Goal: Information Seeking & Learning: Compare options

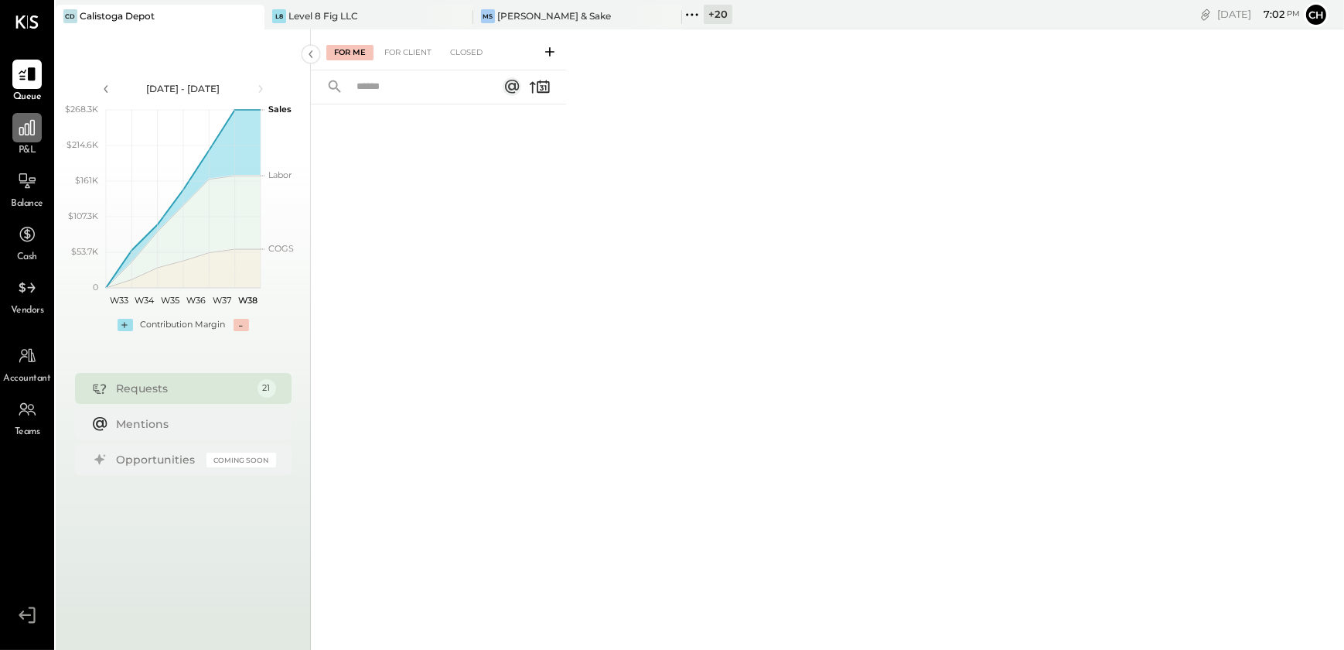
click at [25, 139] on div at bounding box center [26, 127] width 29 height 29
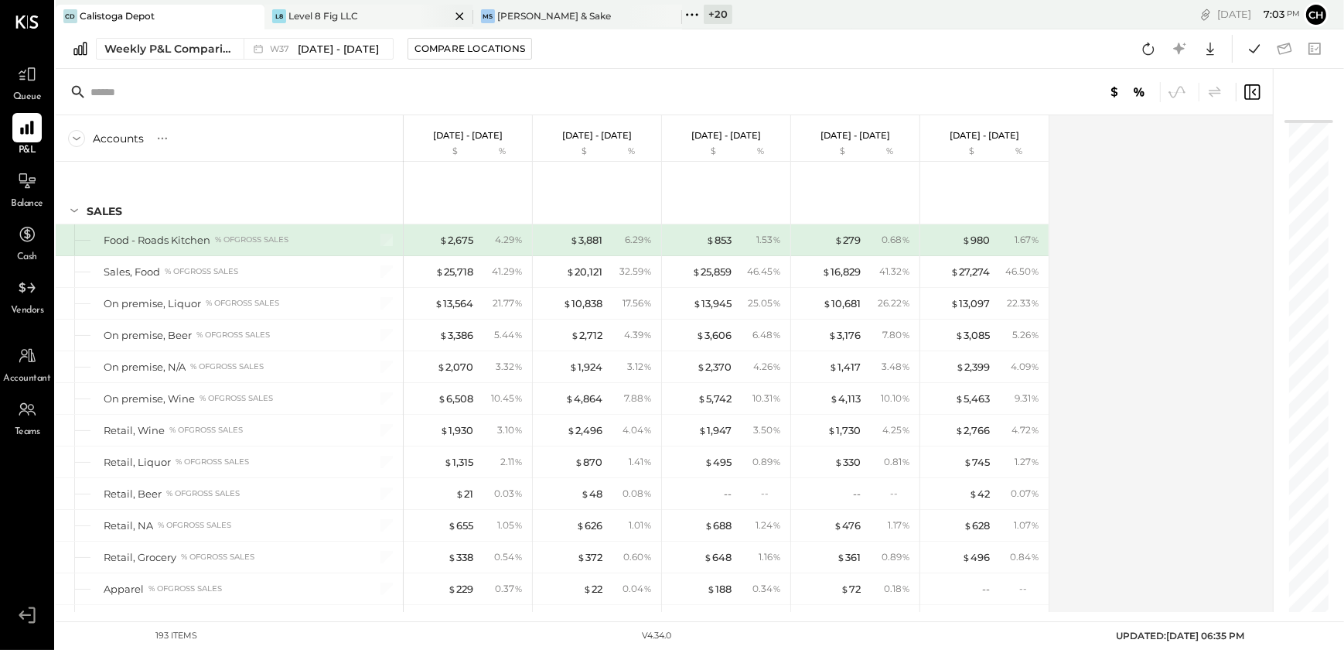
click at [459, 15] on icon at bounding box center [460, 16] width 8 height 8
click at [456, 15] on icon at bounding box center [459, 16] width 19 height 19
click at [272, 10] on icon at bounding box center [275, 15] width 20 height 20
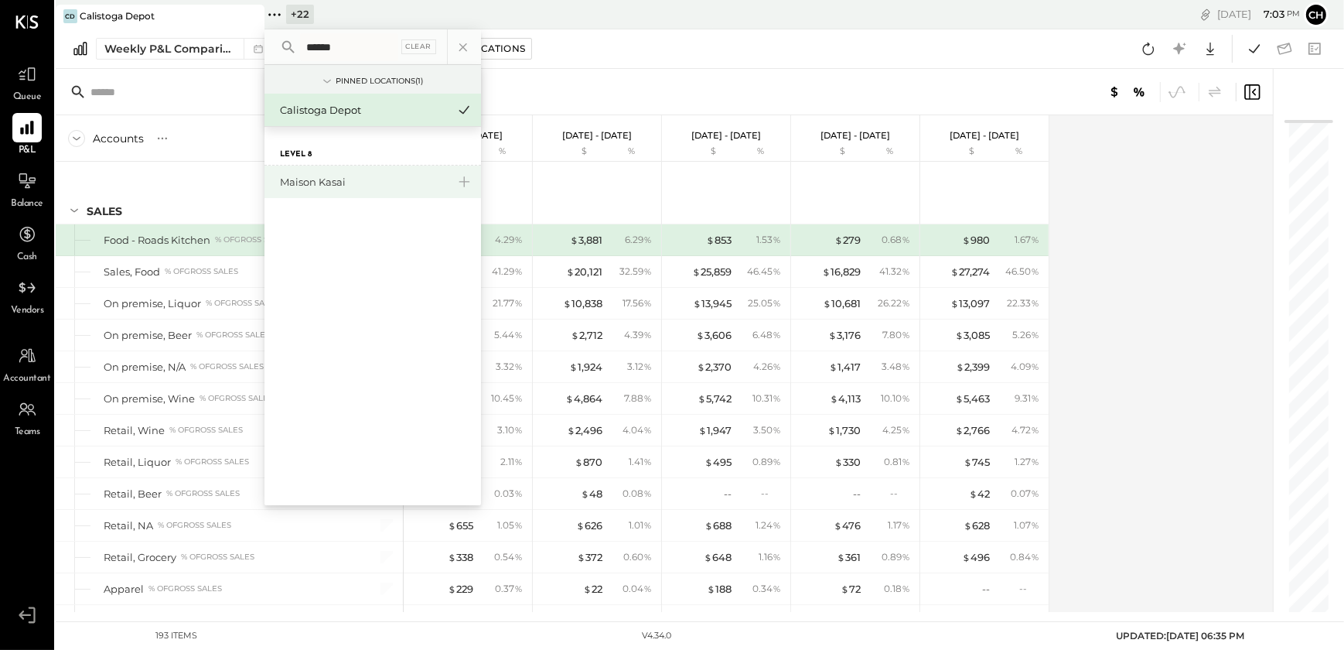
type input "******"
click at [314, 177] on div "Maison Kasai" at bounding box center [363, 182] width 167 height 15
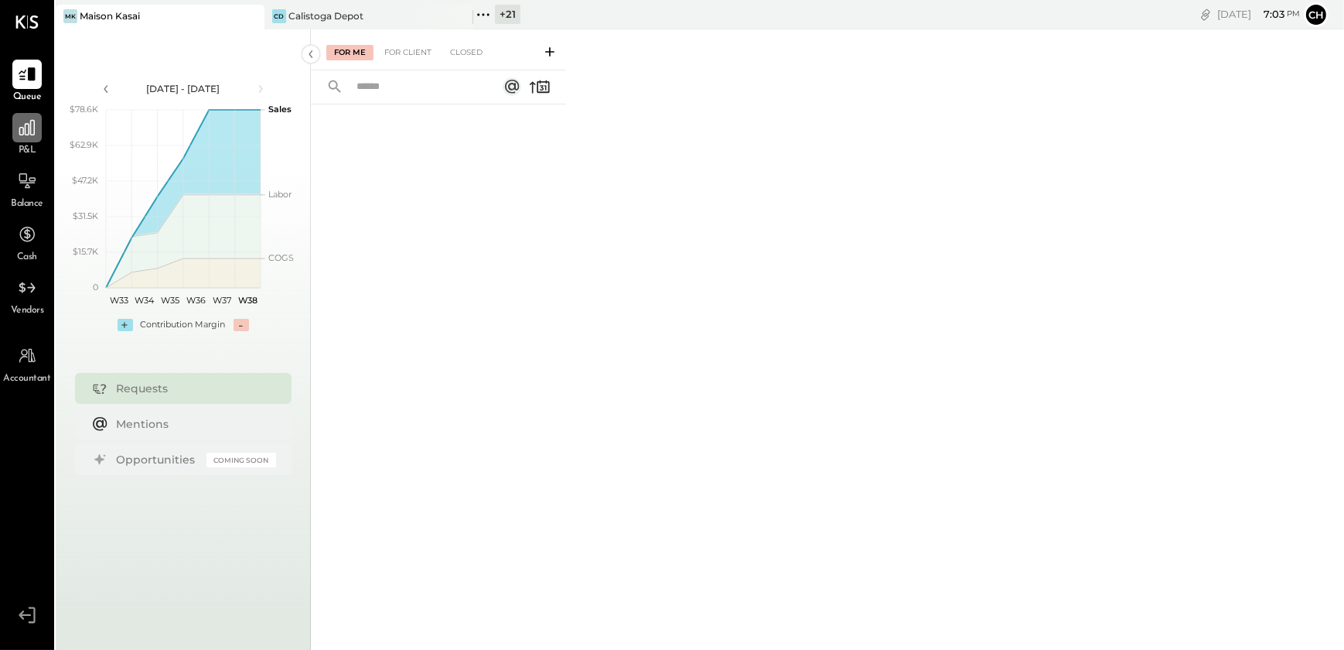
click at [25, 140] on div at bounding box center [26, 127] width 29 height 29
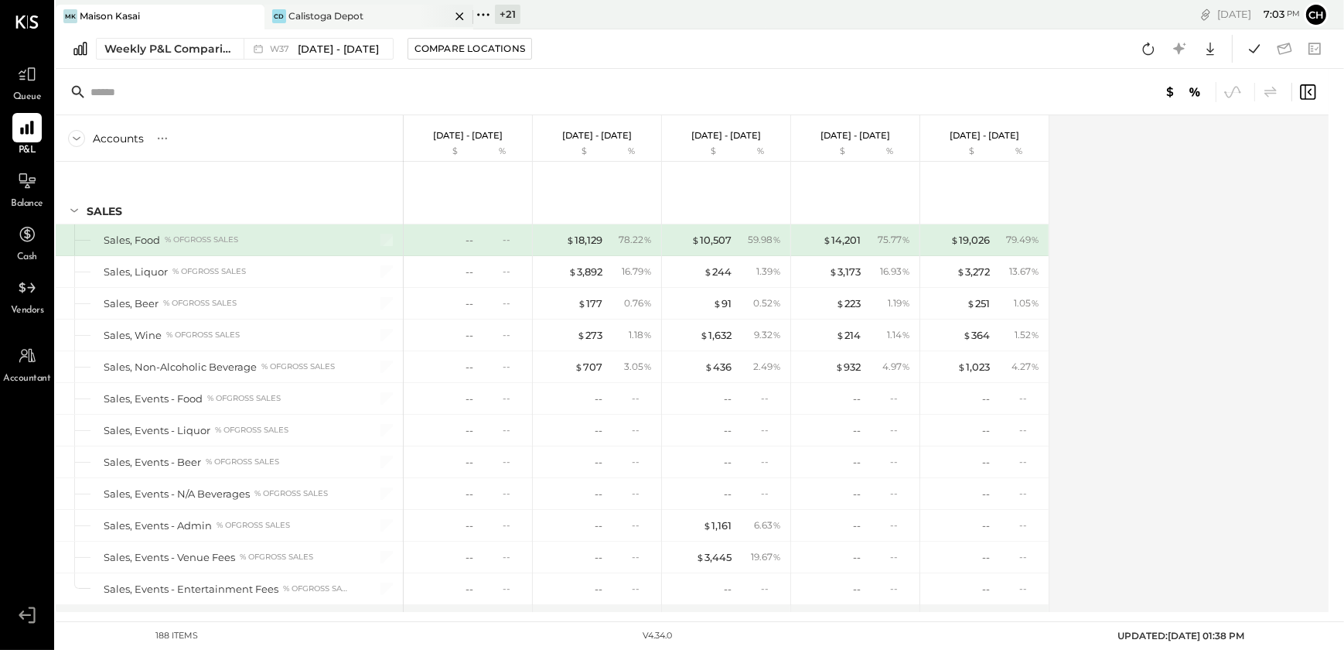
click at [458, 16] on icon at bounding box center [459, 16] width 19 height 19
click at [317, 46] on span "[DATE] - [DATE]" at bounding box center [338, 49] width 81 height 15
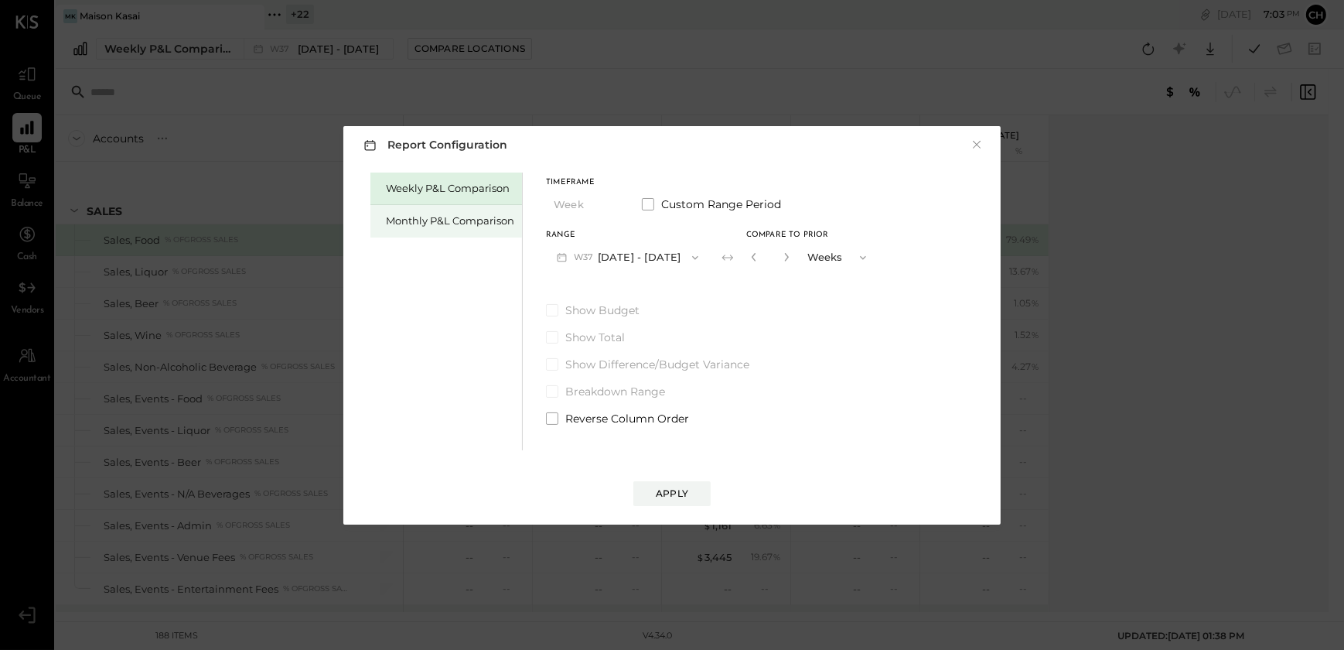
click at [469, 228] on div "Monthly P&L Comparison" at bounding box center [446, 221] width 152 height 32
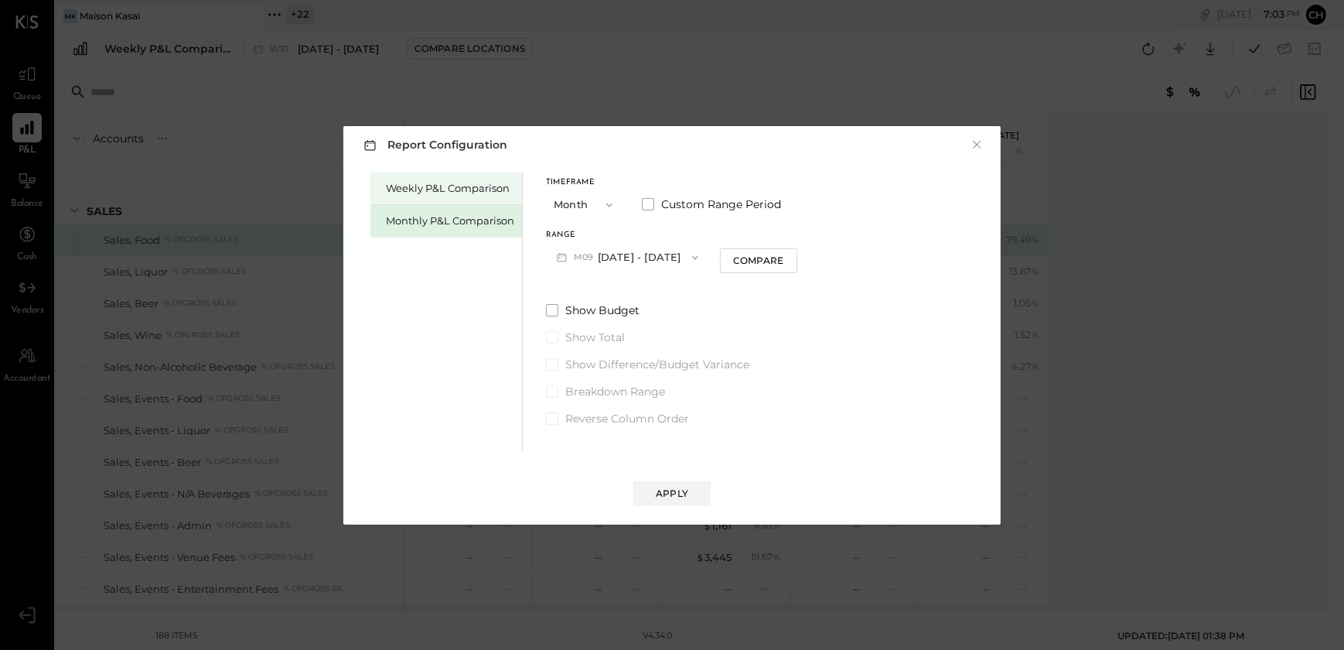
click at [429, 196] on div "Weekly P&L Comparison" at bounding box center [446, 188] width 152 height 32
click at [647, 263] on button "W38 [DATE] - [DATE]" at bounding box center [627, 257] width 163 height 29
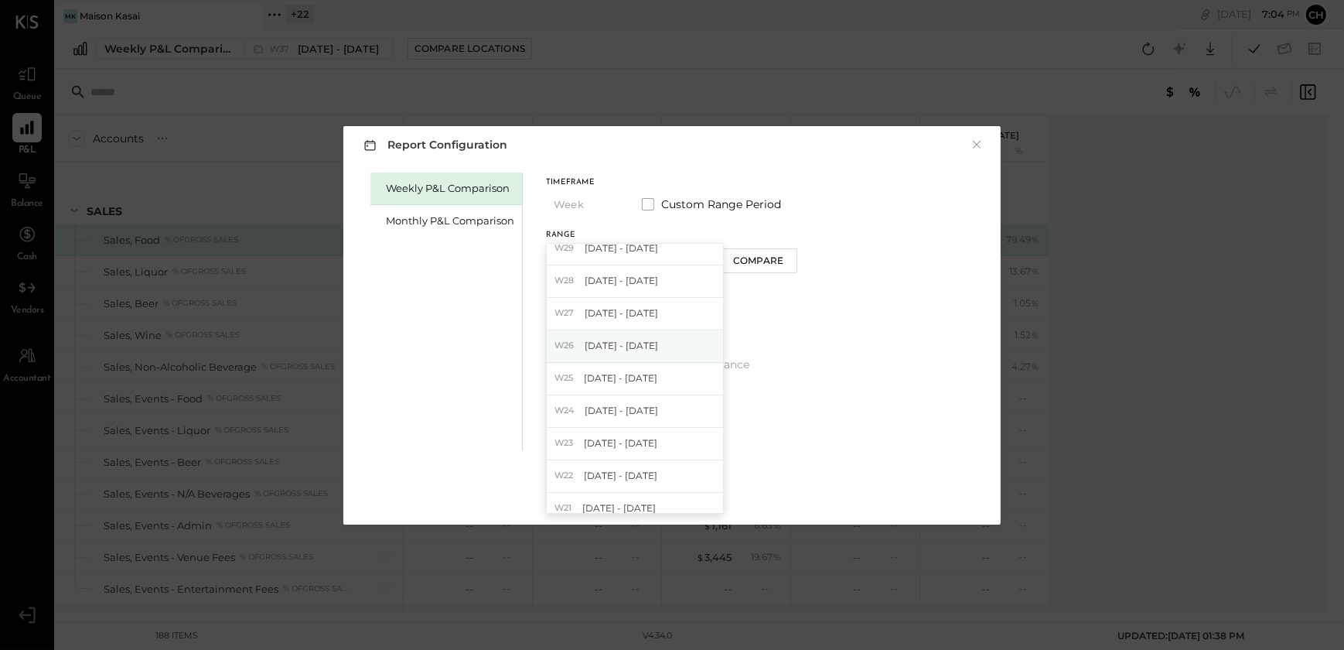
scroll to position [281, 0]
click at [626, 333] on span "[DATE] - [DATE]" at bounding box center [621, 335] width 73 height 13
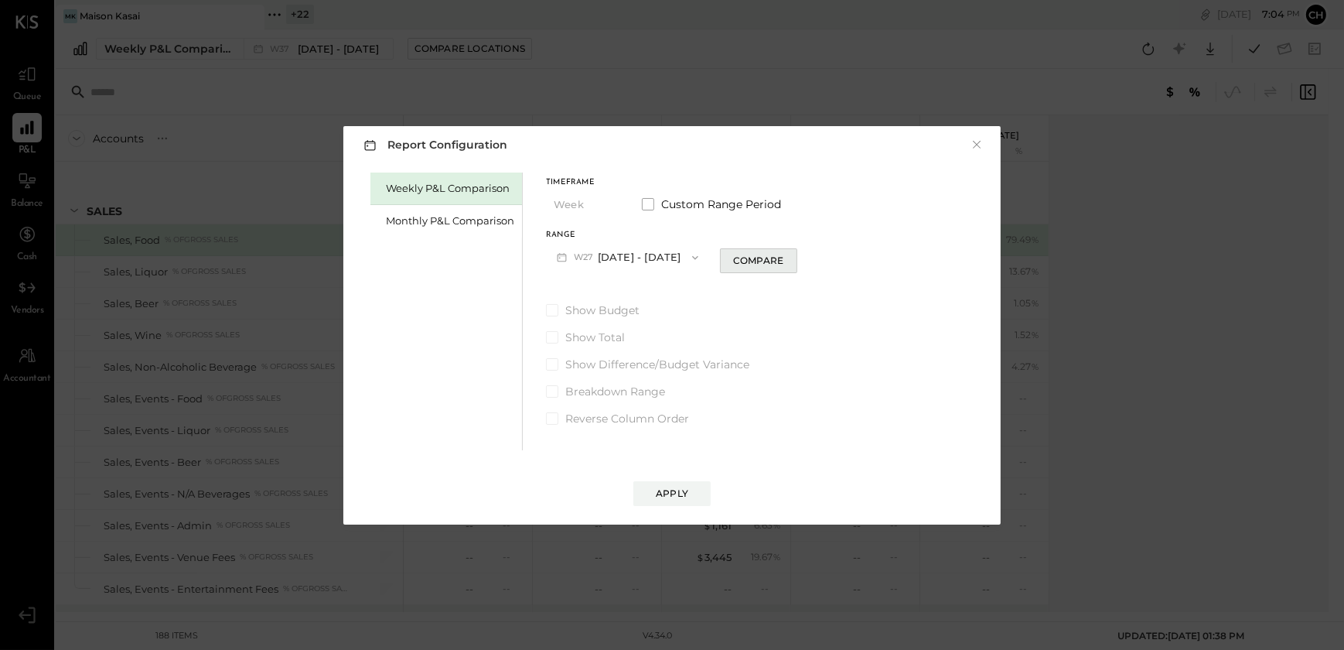
click at [778, 263] on div "Compare" at bounding box center [758, 260] width 50 height 13
click at [791, 253] on icon "button" at bounding box center [786, 256] width 9 height 9
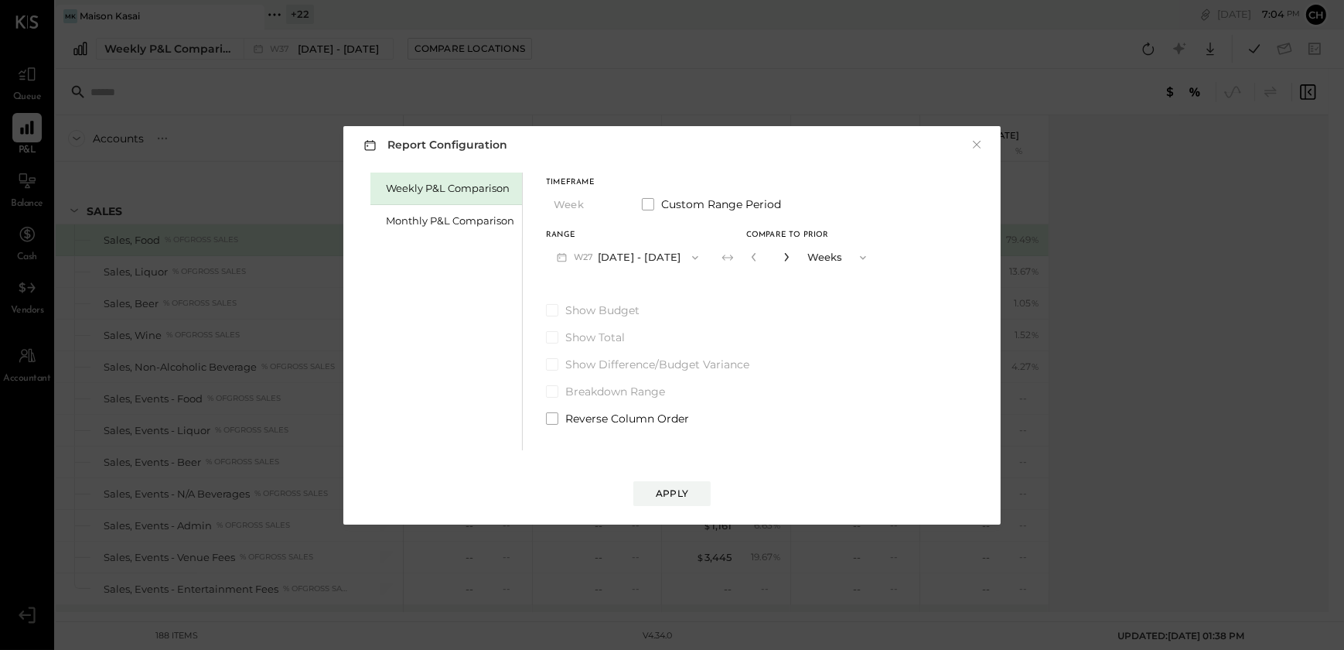
click at [791, 253] on icon "button" at bounding box center [786, 256] width 9 height 9
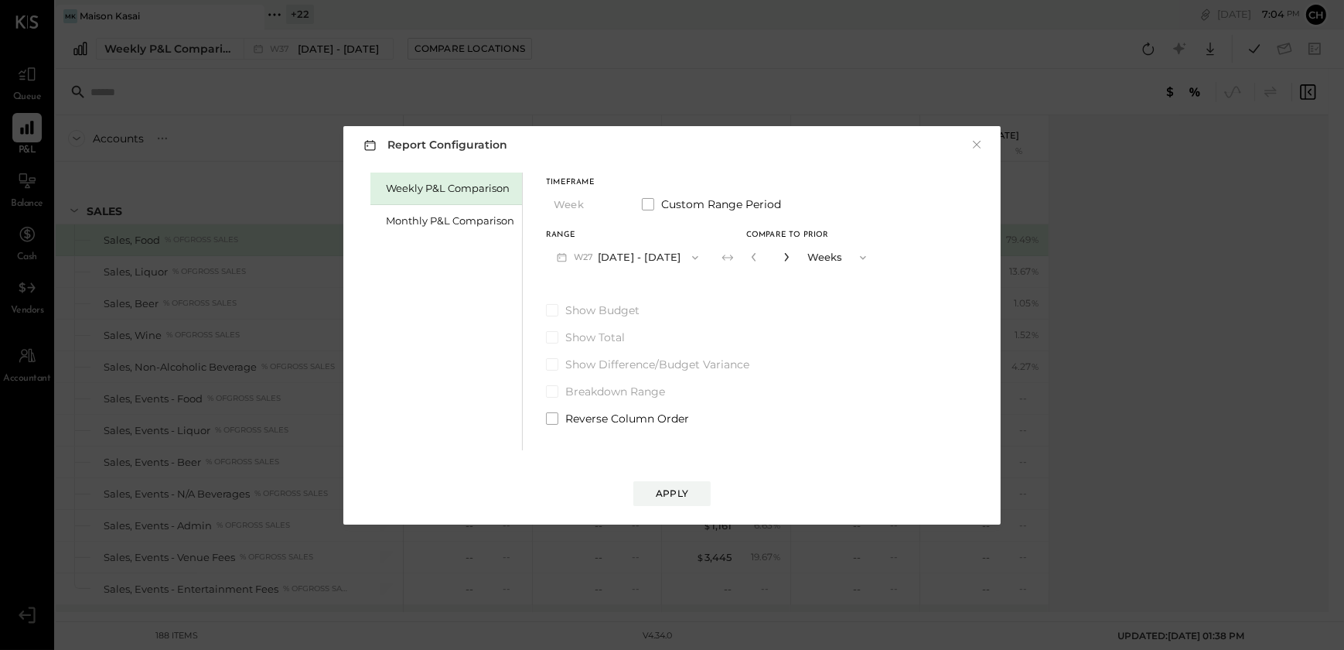
click at [791, 253] on icon "button" at bounding box center [786, 256] width 9 height 9
type input "**"
click at [683, 498] on div "Apply" at bounding box center [672, 492] width 32 height 13
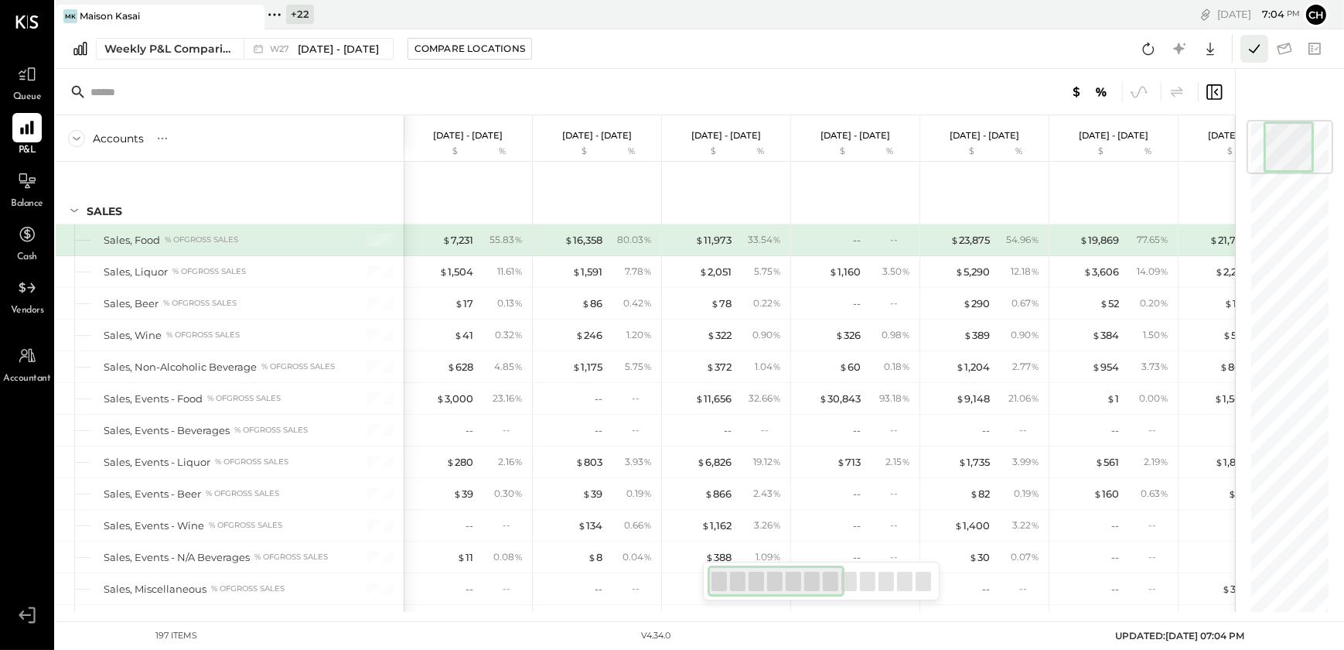
click at [1252, 49] on icon at bounding box center [1254, 49] width 20 height 20
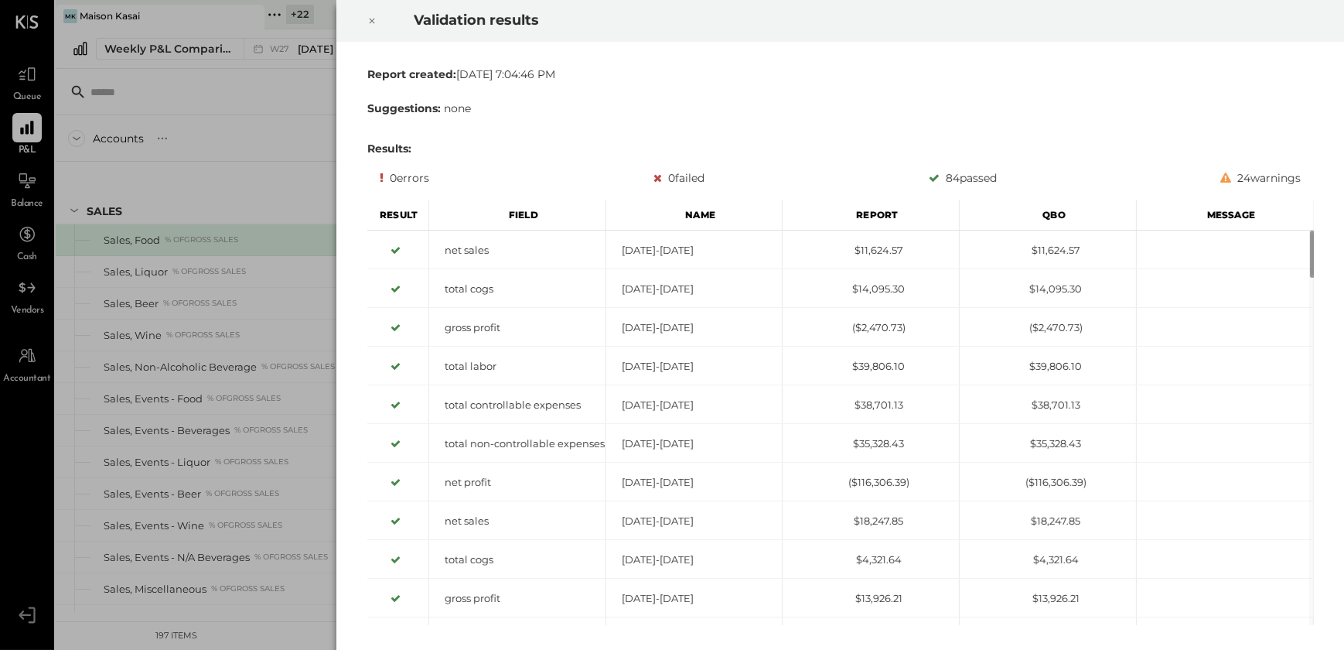
click at [372, 20] on icon at bounding box center [371, 21] width 5 height 5
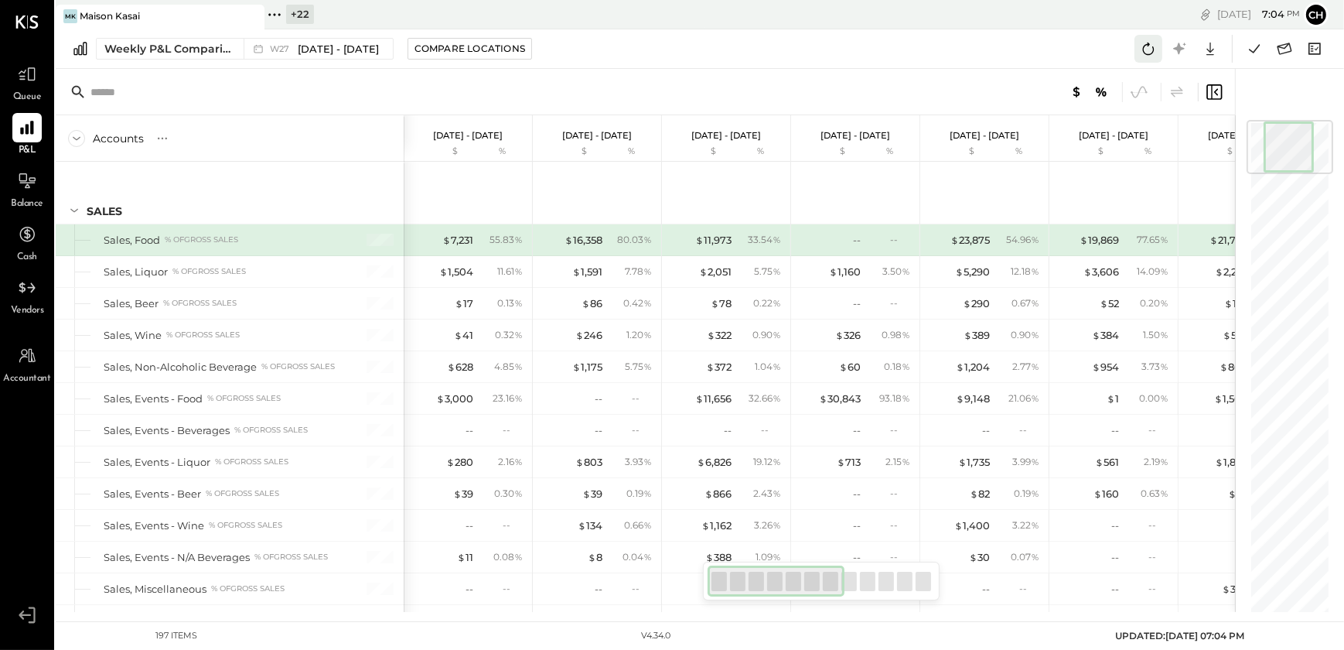
click at [1152, 50] on icon at bounding box center [1148, 49] width 20 height 20
click at [1142, 41] on icon at bounding box center [1148, 49] width 20 height 20
click at [1252, 51] on icon at bounding box center [1254, 48] width 11 height 9
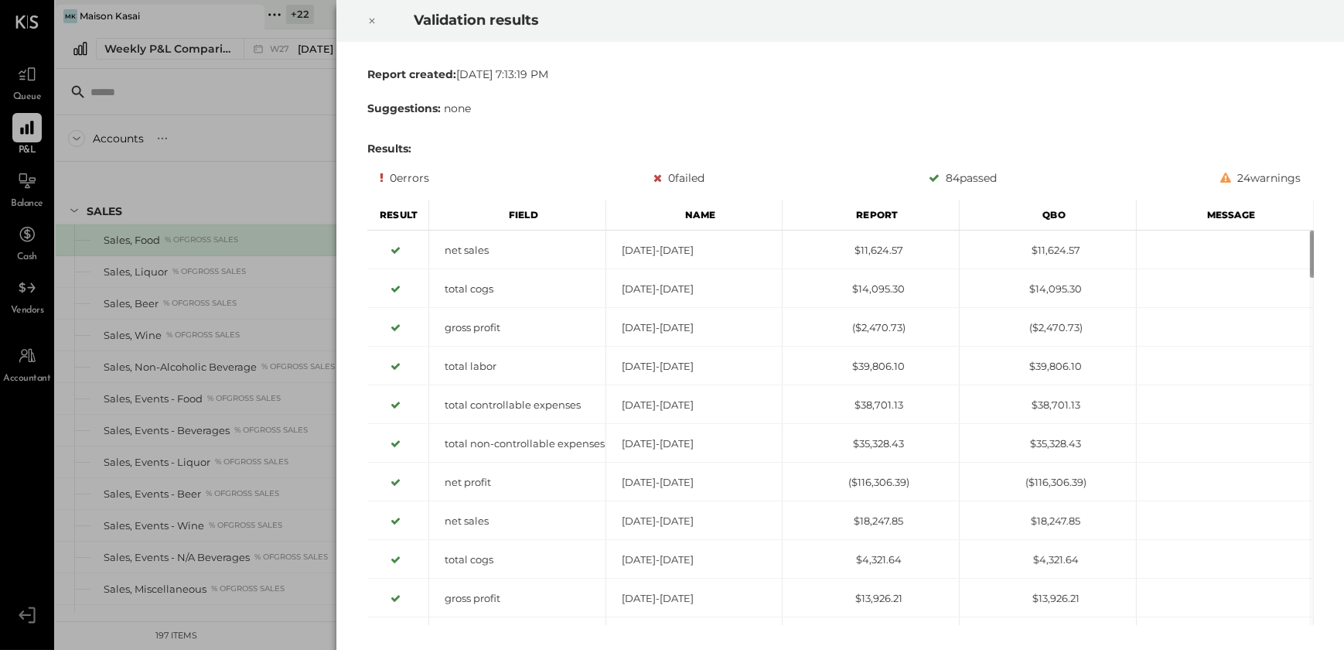
click at [372, 24] on icon at bounding box center [371, 21] width 9 height 19
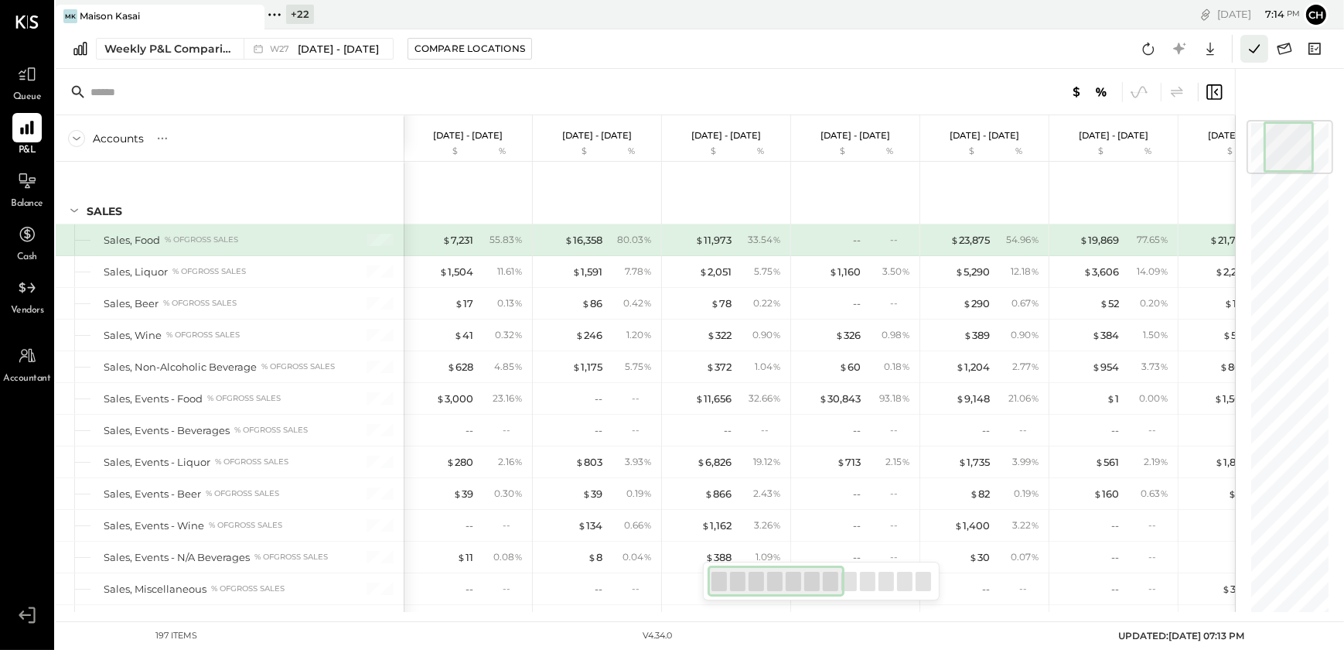
click at [1257, 50] on icon at bounding box center [1254, 49] width 20 height 20
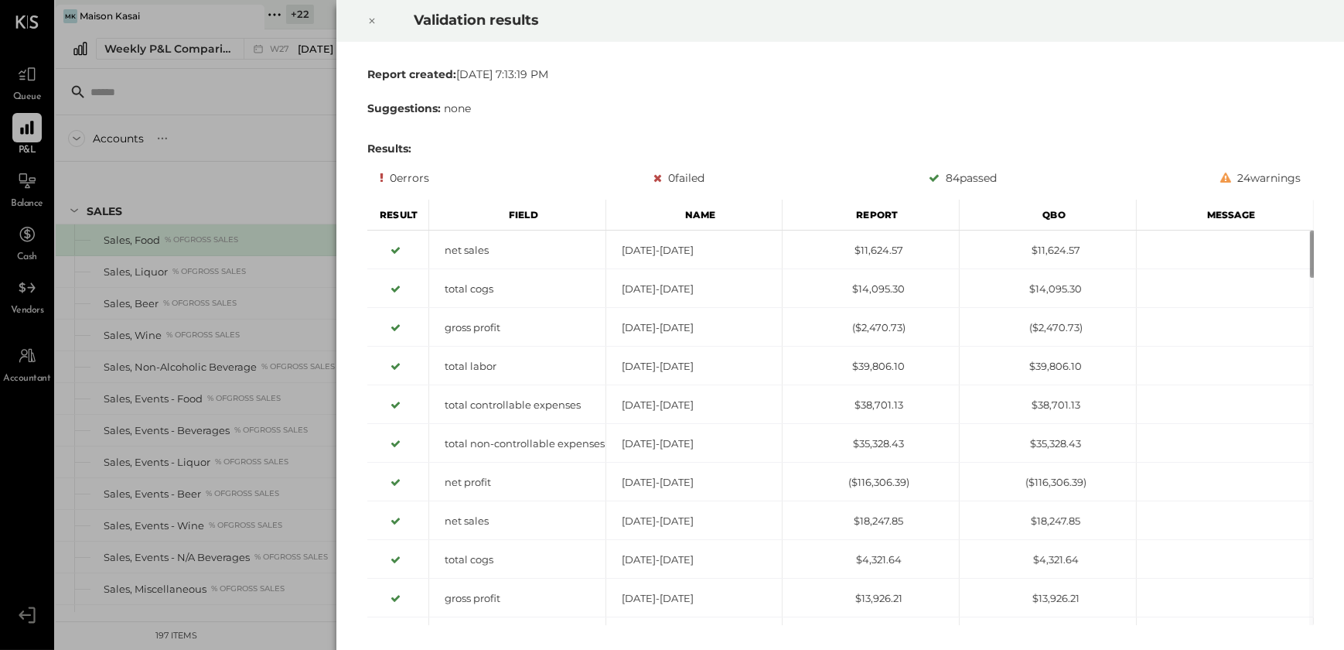
click at [370, 19] on icon at bounding box center [371, 21] width 5 height 5
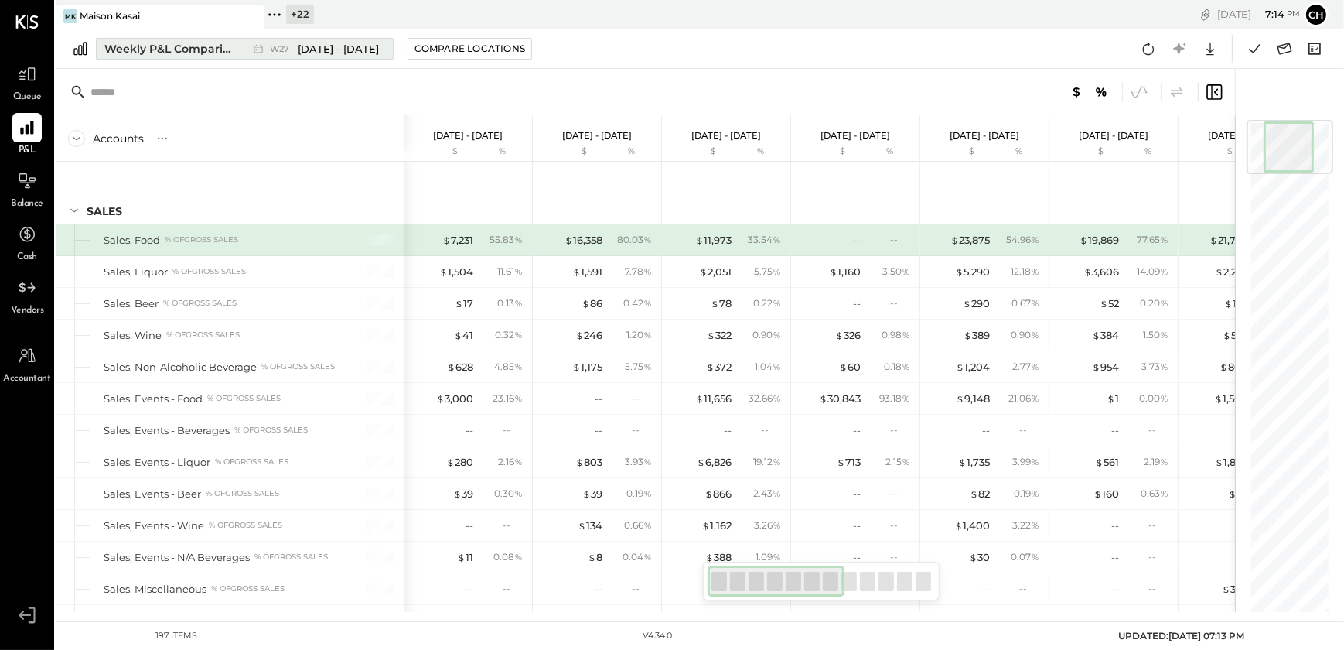
click at [219, 53] on div "Weekly P&L Comparison" at bounding box center [169, 48] width 130 height 15
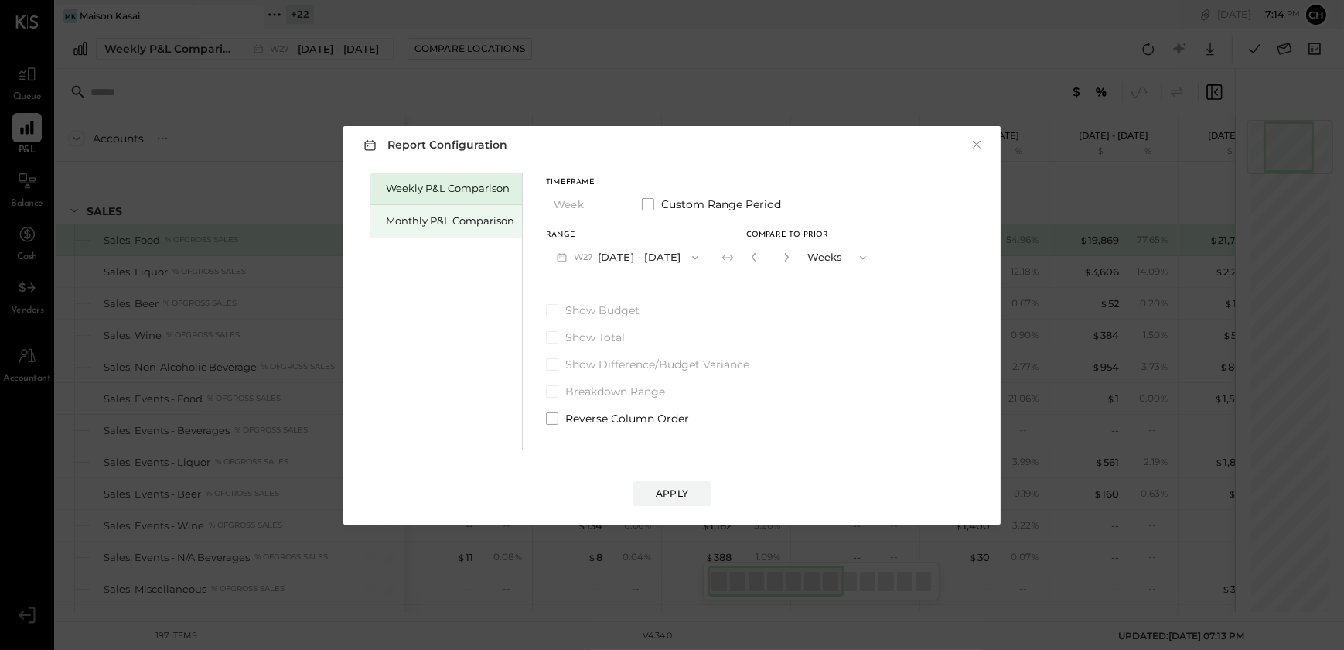
click at [411, 216] on div "Monthly P&L Comparison" at bounding box center [450, 220] width 128 height 15
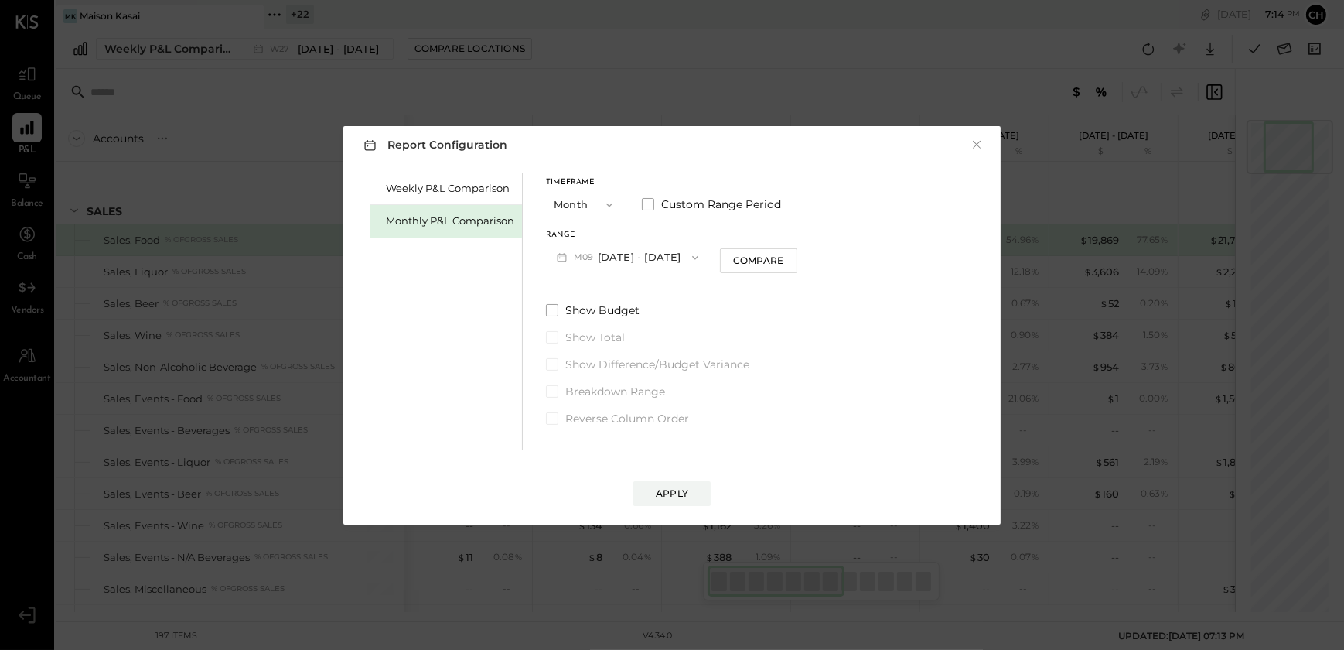
click at [656, 258] on button "M09 [DATE] - [DATE]" at bounding box center [627, 257] width 163 height 29
click at [623, 354] on span "[DATE] - [DATE]" at bounding box center [621, 356] width 73 height 13
click at [771, 256] on div "Compare" at bounding box center [758, 260] width 50 height 13
click at [800, 254] on button "Months" at bounding box center [838, 257] width 77 height 29
click at [800, 254] on div "Months Years" at bounding box center [838, 271] width 77 height 56
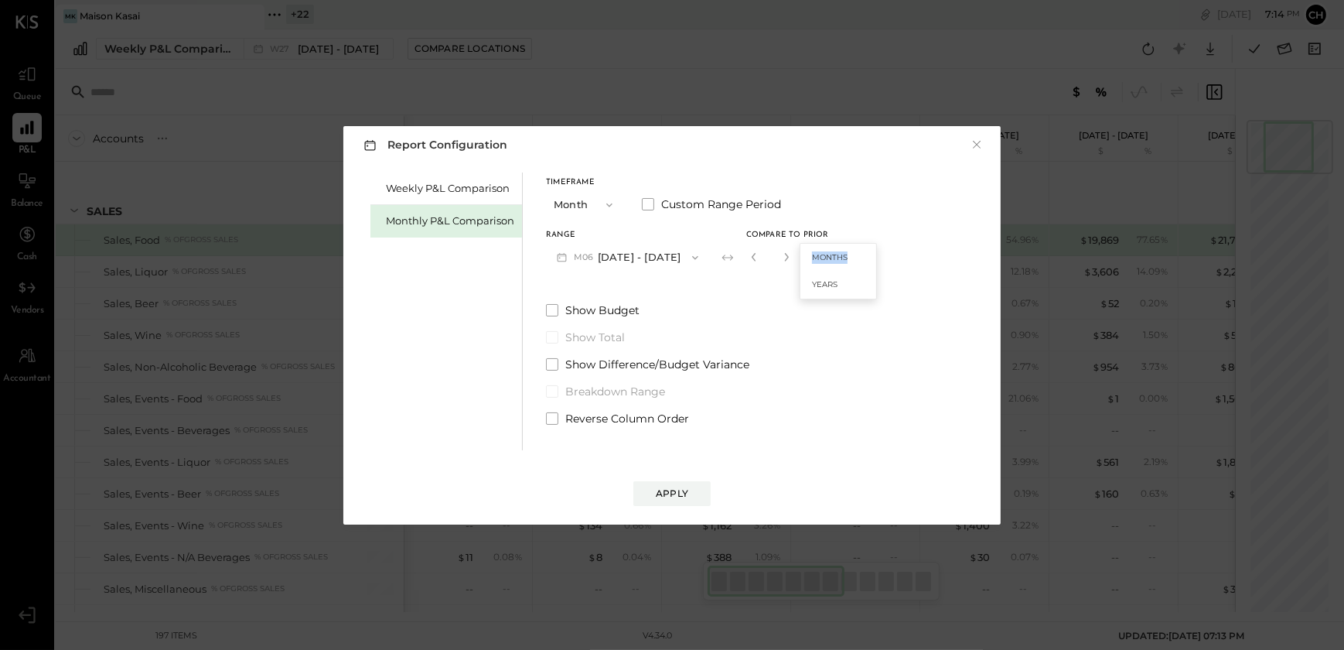
click at [800, 254] on div "Months Years" at bounding box center [838, 271] width 77 height 56
drag, startPoint x: 790, startPoint y: 254, endPoint x: 774, endPoint y: 258, distance: 16.5
click at [782, 258] on icon "button" at bounding box center [786, 256] width 9 height 9
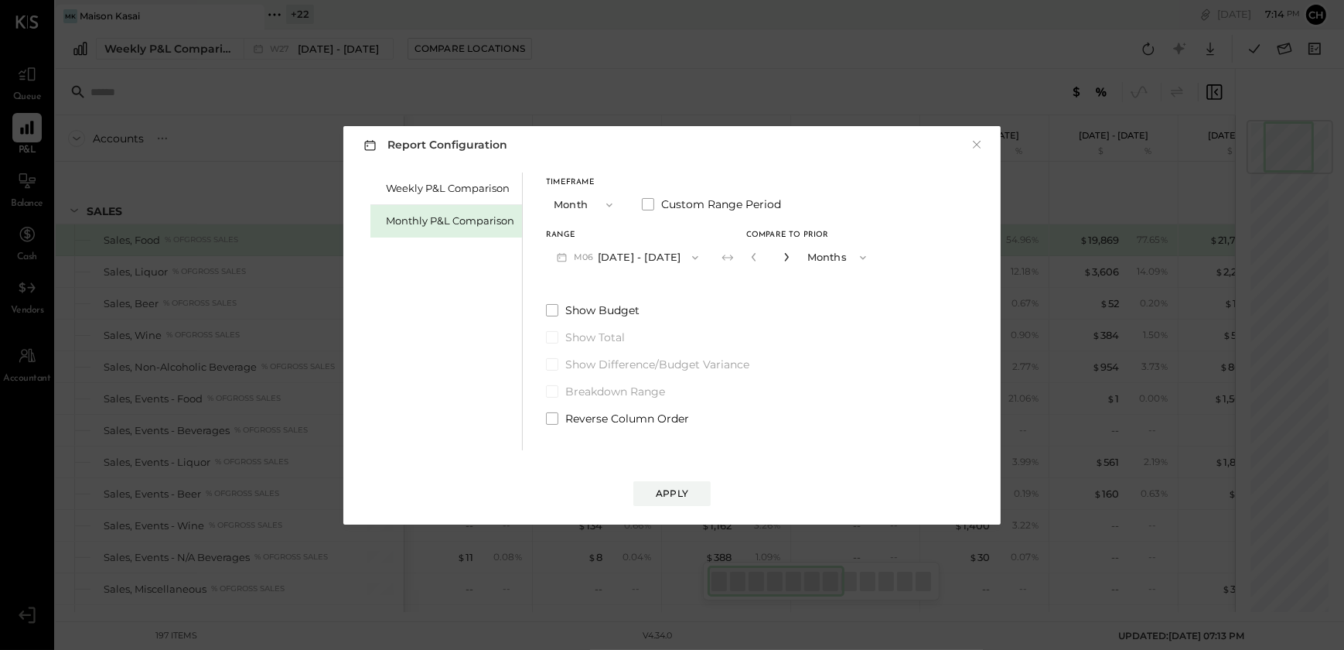
click at [782, 258] on icon "button" at bounding box center [786, 256] width 9 height 9
type input "*"
click at [669, 487] on div "Apply" at bounding box center [672, 492] width 32 height 13
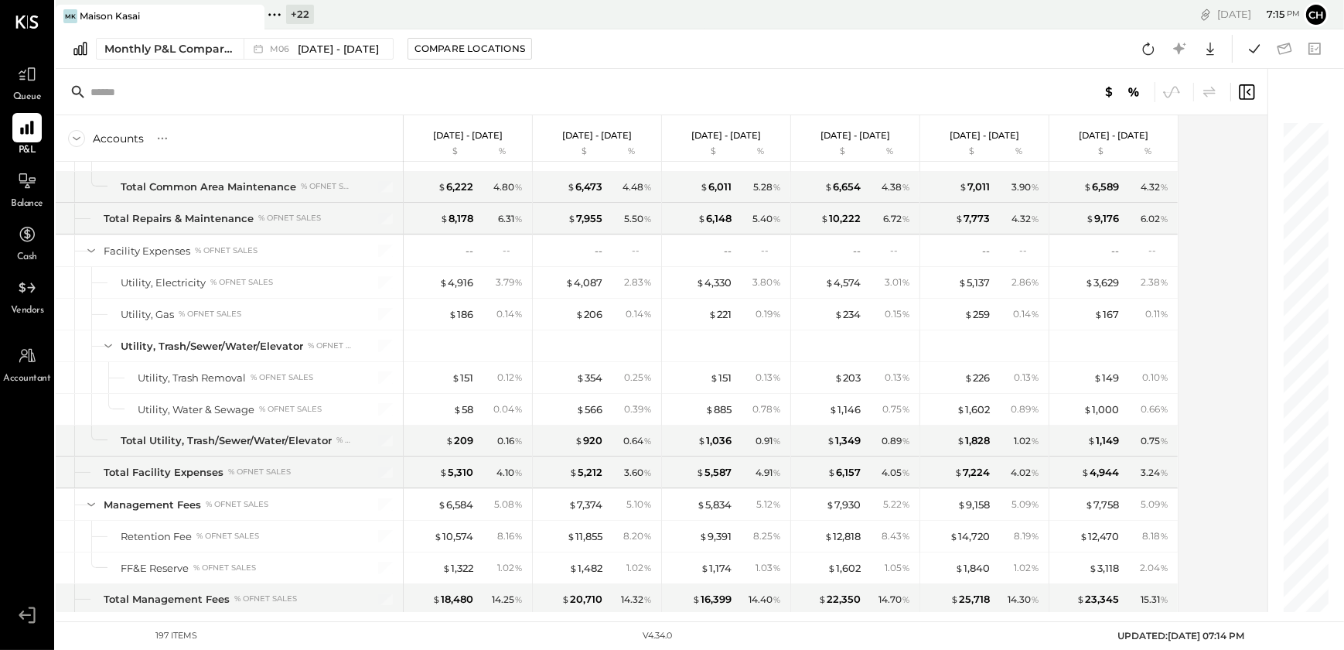
scroll to position [4994, 0]
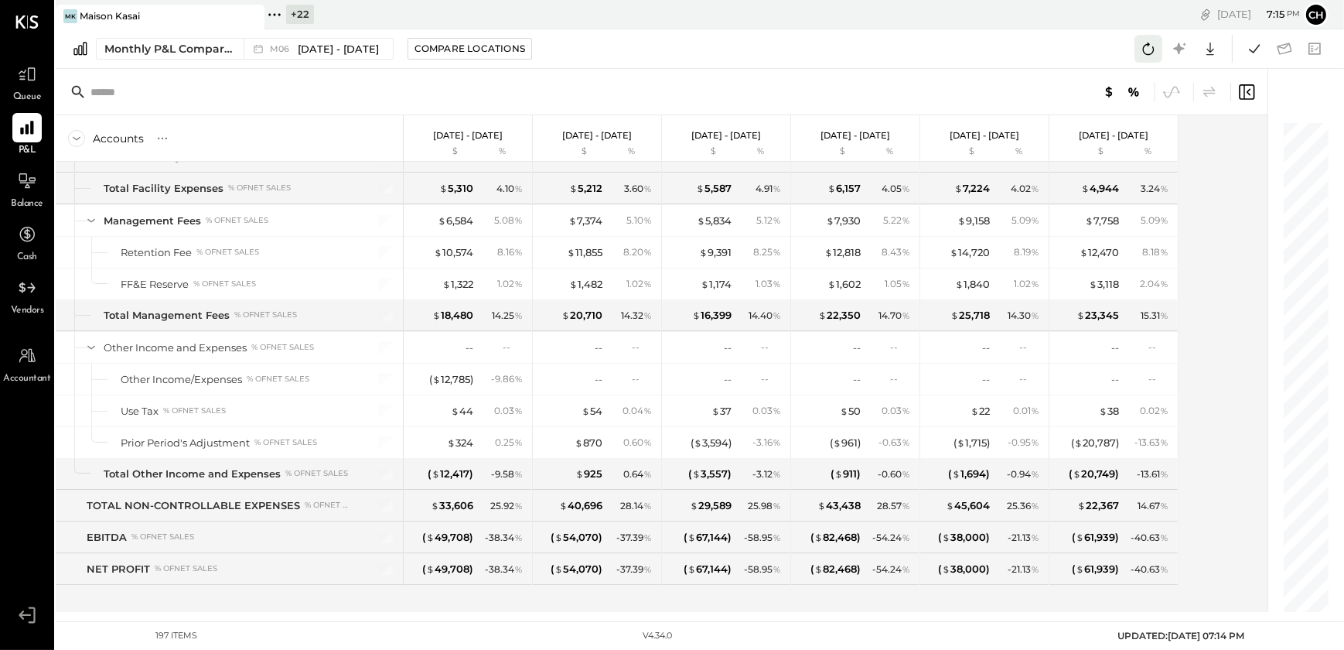
click at [1149, 48] on icon at bounding box center [1148, 49] width 20 height 20
click at [1149, 47] on icon at bounding box center [1148, 49] width 20 height 20
click at [1146, 43] on icon at bounding box center [1148, 49] width 20 height 20
click at [1149, 49] on icon at bounding box center [1148, 49] width 20 height 20
click at [1145, 42] on icon at bounding box center [1148, 49] width 20 height 20
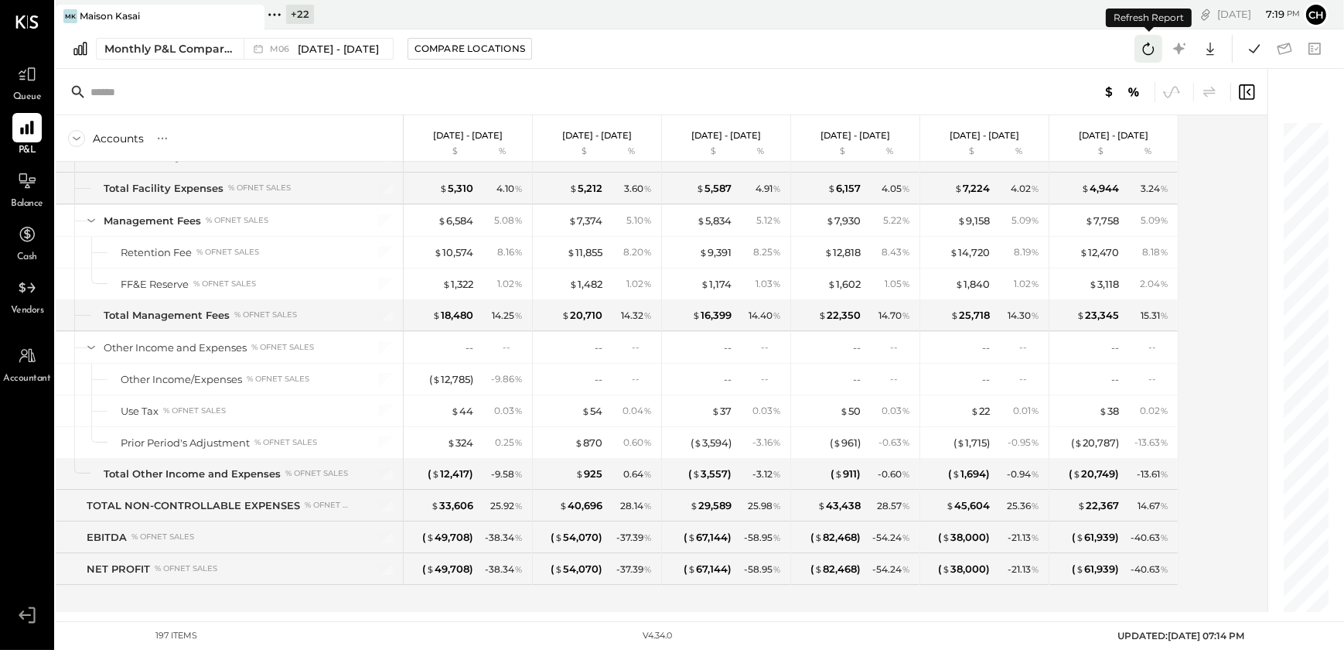
click at [1145, 42] on icon at bounding box center [1148, 49] width 20 height 20
click at [1145, 46] on icon at bounding box center [1149, 49] width 12 height 12
click at [1253, 49] on icon at bounding box center [1254, 49] width 20 height 20
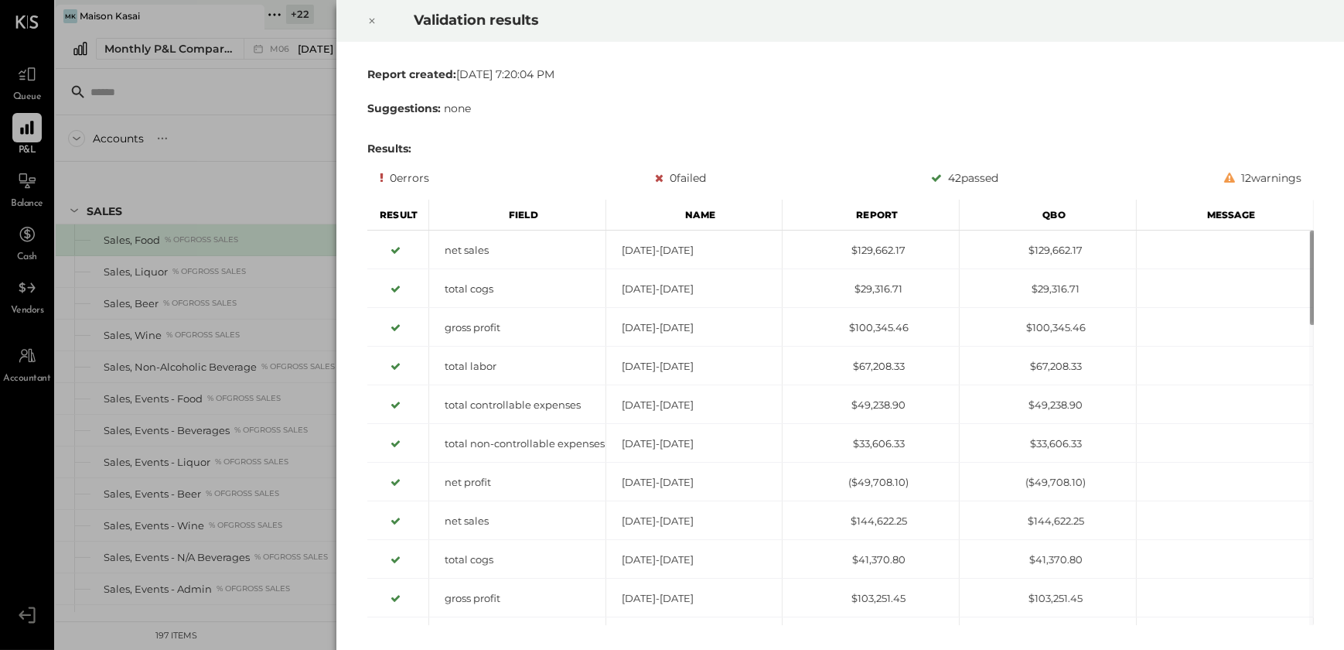
click at [368, 22] on icon at bounding box center [371, 21] width 9 height 19
